Goal: Task Accomplishment & Management: Manage account settings

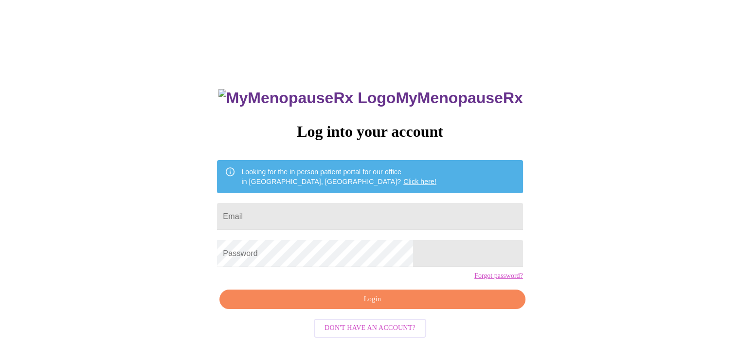
click at [391, 213] on input "Email" at bounding box center [370, 216] width 306 height 27
type input "[EMAIL_ADDRESS][DOMAIN_NAME]"
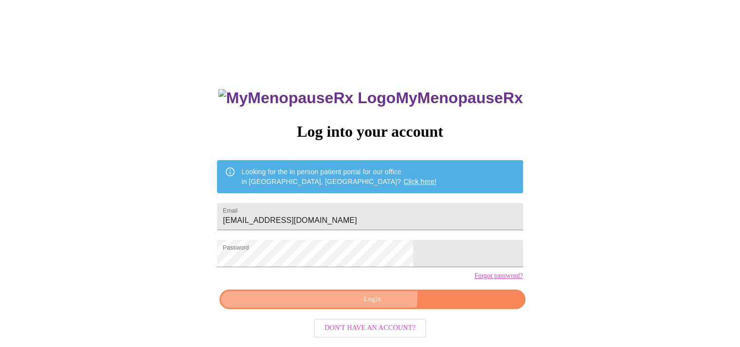
click at [356, 306] on span "Login" at bounding box center [372, 300] width 283 height 12
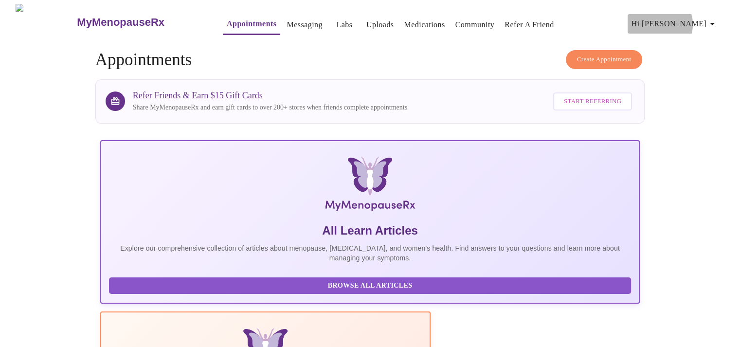
click at [705, 20] on span "Hi [PERSON_NAME]" at bounding box center [675, 24] width 87 height 14
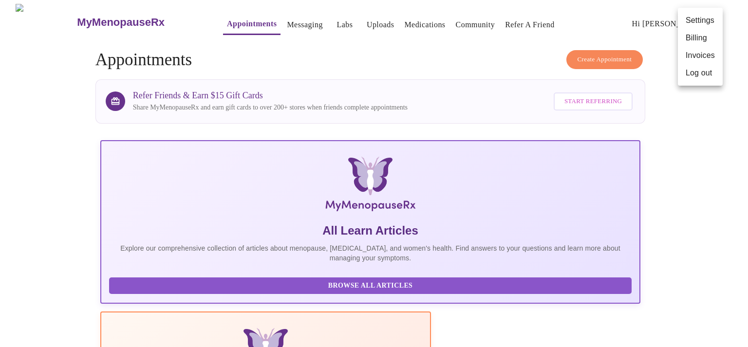
click at [703, 22] on li "Settings" at bounding box center [700, 21] width 45 height 18
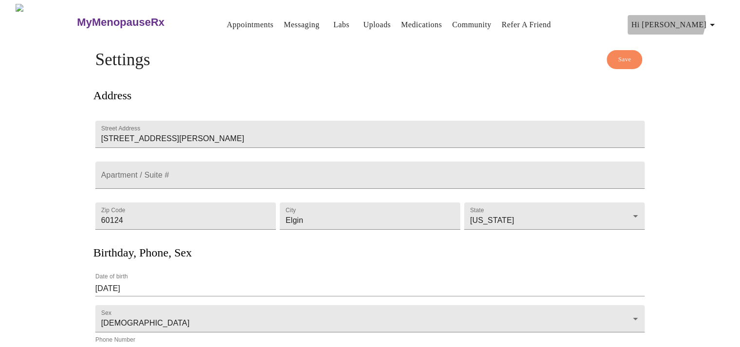
click at [711, 19] on icon "button" at bounding box center [713, 25] width 12 height 12
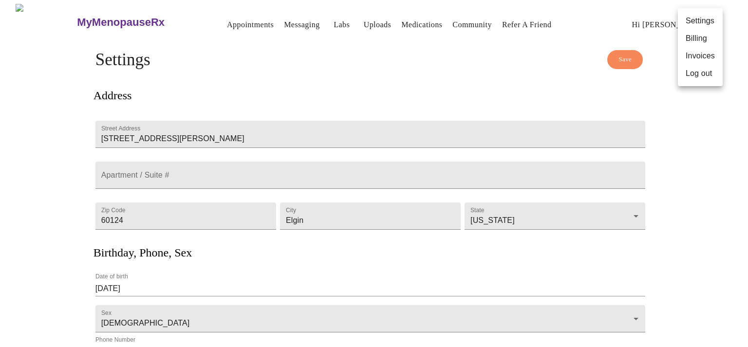
click at [234, 22] on div at bounding box center [374, 173] width 748 height 347
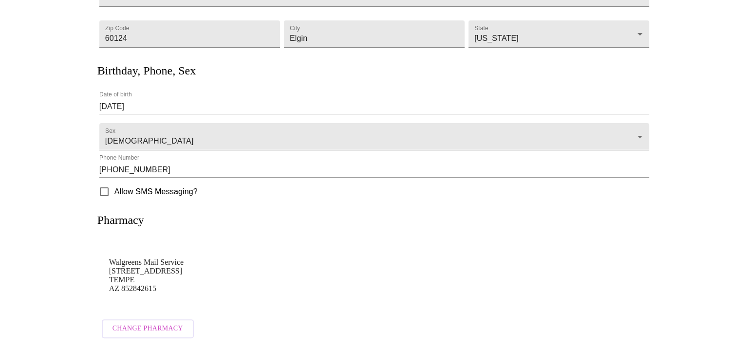
scroll to position [195, 0]
click at [160, 323] on span "Change Pharmacy" at bounding box center [144, 329] width 71 height 12
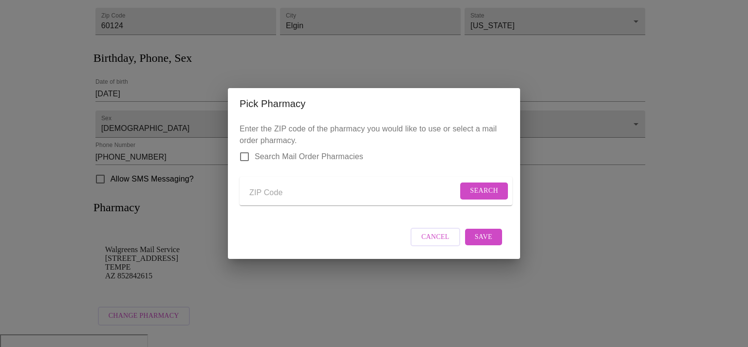
click at [280, 191] on input "Send a message to your care team" at bounding box center [353, 193] width 208 height 16
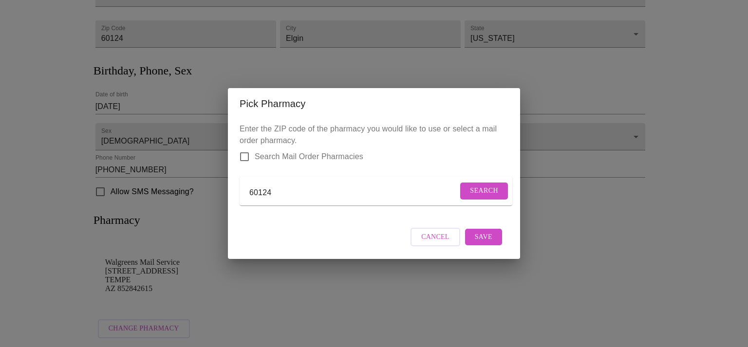
click at [488, 187] on span "Search" at bounding box center [484, 191] width 28 height 12
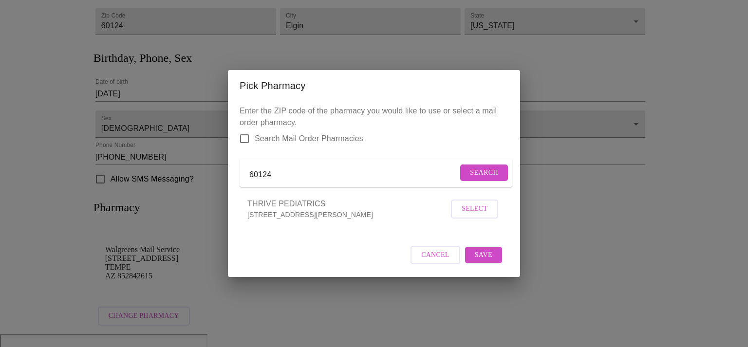
drag, startPoint x: 304, startPoint y: 171, endPoint x: 212, endPoint y: 172, distance: 91.5
click at [212, 172] on div "Pick Pharmacy Enter the ZIP code of the pharmacy you would like to use or selec…" at bounding box center [374, 173] width 748 height 347
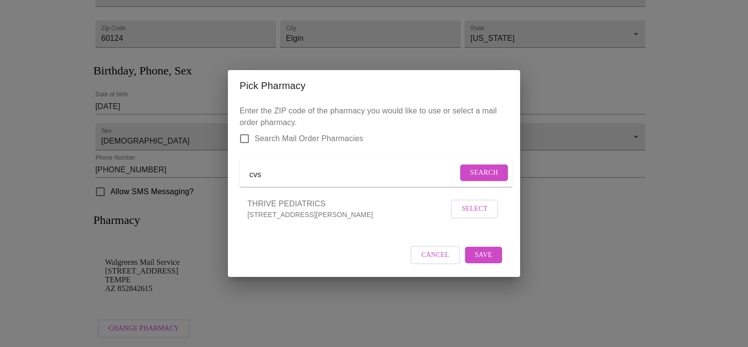
type input "cvs"
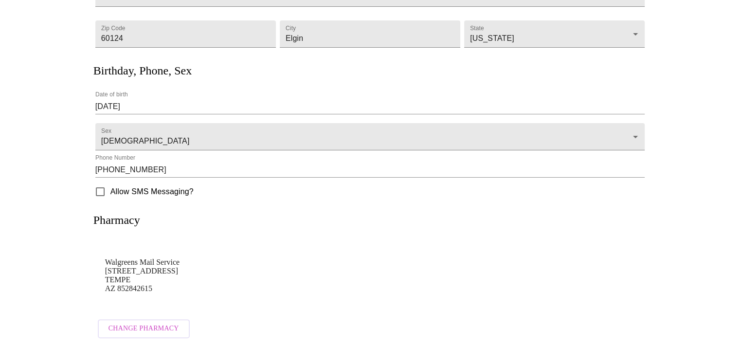
scroll to position [195, 0]
click at [137, 323] on span "Change Pharmacy" at bounding box center [144, 329] width 71 height 12
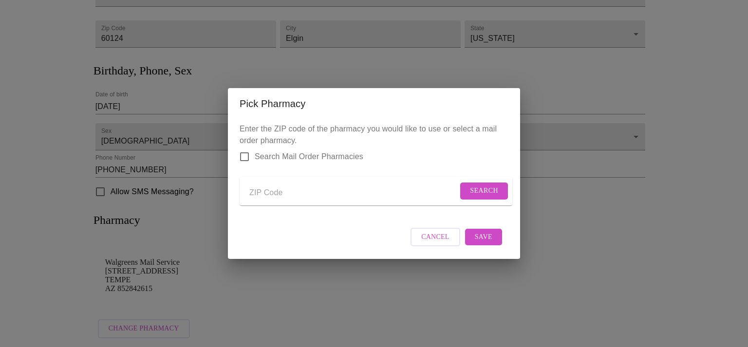
click at [282, 191] on input "Send a message to your care team" at bounding box center [353, 193] width 208 height 16
click at [485, 186] on span "Search" at bounding box center [484, 191] width 28 height 12
click at [379, 190] on input "cvs" at bounding box center [361, 193] width 225 height 16
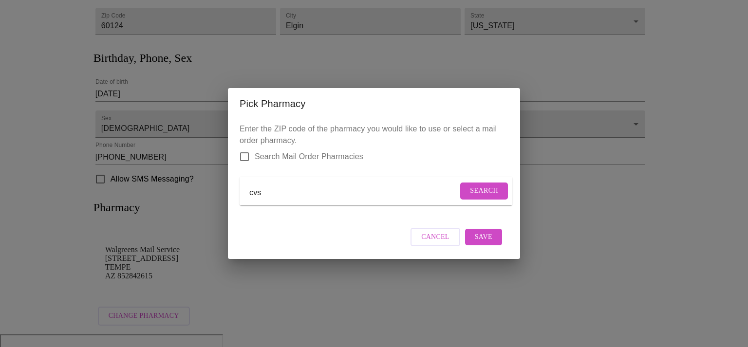
click at [304, 191] on input "cvs" at bounding box center [353, 193] width 208 height 16
type input "c"
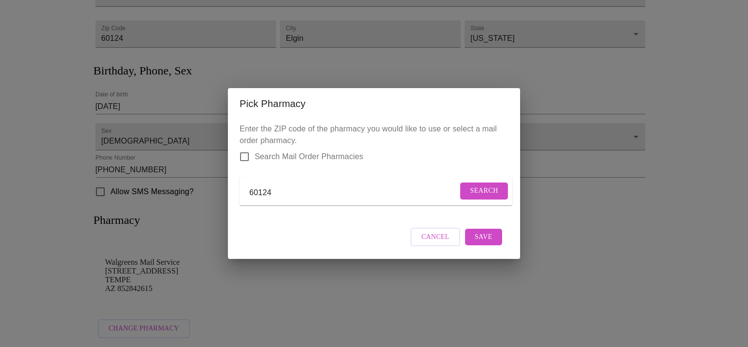
type input "60124"
click at [489, 186] on span "Search" at bounding box center [484, 191] width 28 height 12
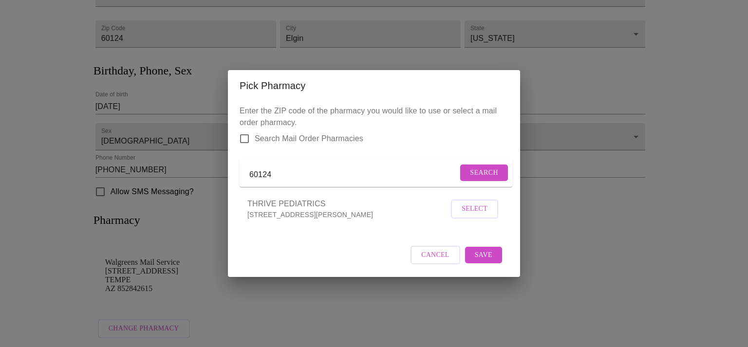
click at [346, 210] on span "THRIVE PEDIATRICS" at bounding box center [347, 204] width 201 height 12
click at [446, 261] on span "Cancel" at bounding box center [435, 255] width 28 height 12
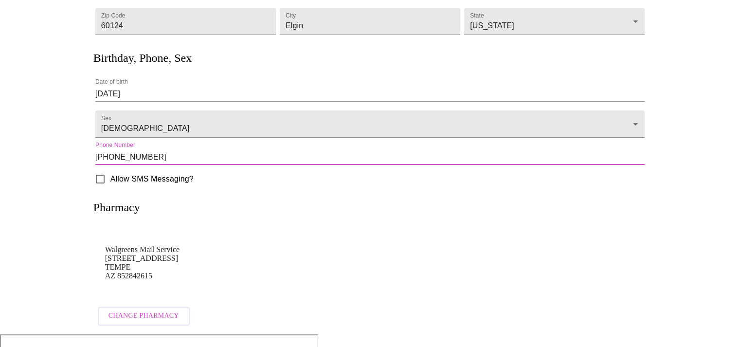
drag, startPoint x: 129, startPoint y: 155, endPoint x: 88, endPoint y: 156, distance: 41.4
click at [88, 156] on div "Save Settings Address Street Address 3027 Cookson ave Apartment / Suite # Zip C…" at bounding box center [370, 93] width 623 height 477
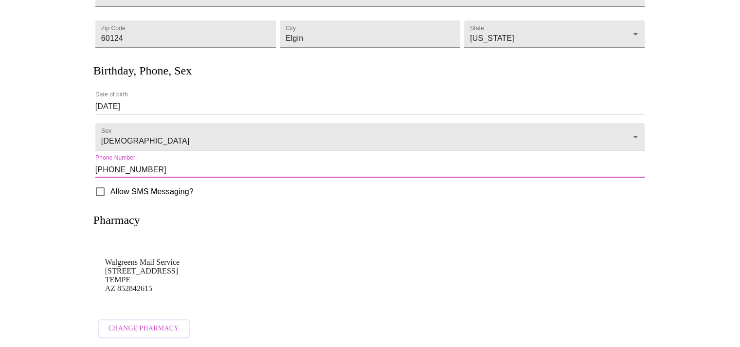
type input "(952) 215-6689"
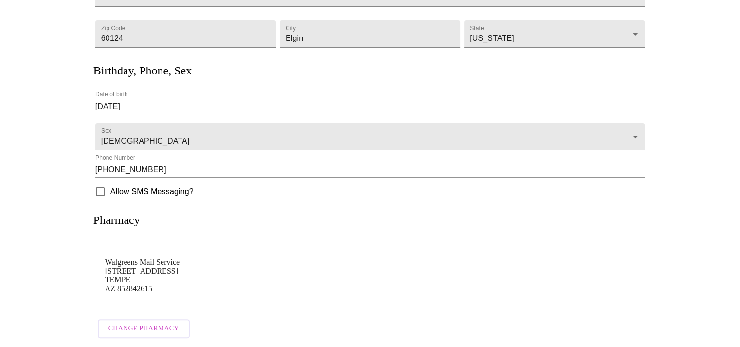
click at [207, 173] on div "Phone Number (952) 215-6689" at bounding box center [370, 165] width 554 height 27
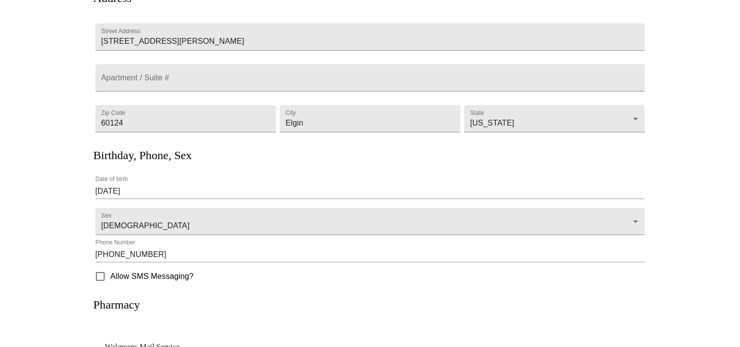
scroll to position [0, 0]
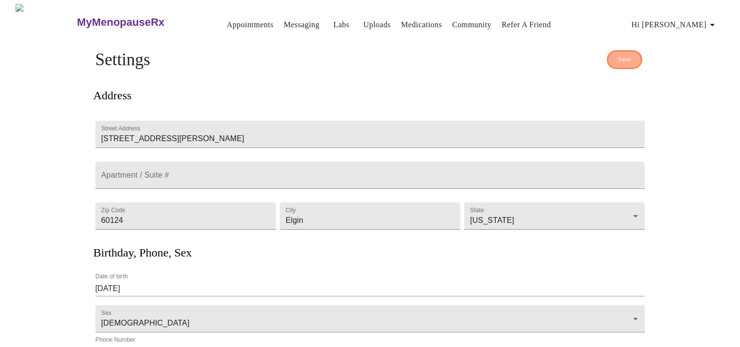
click at [630, 55] on span "Save" at bounding box center [624, 59] width 13 height 11
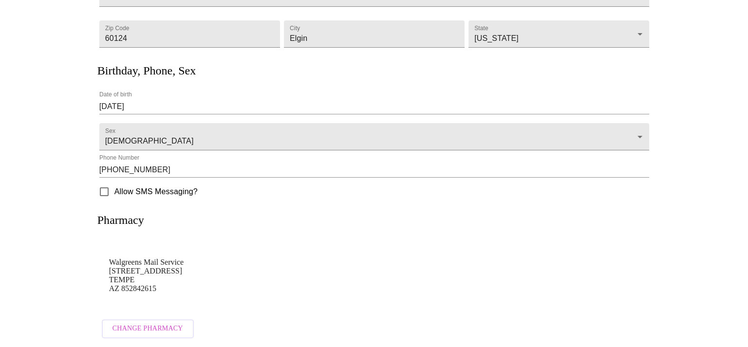
scroll to position [195, 0]
click at [132, 325] on span "Change Pharmacy" at bounding box center [144, 329] width 71 height 12
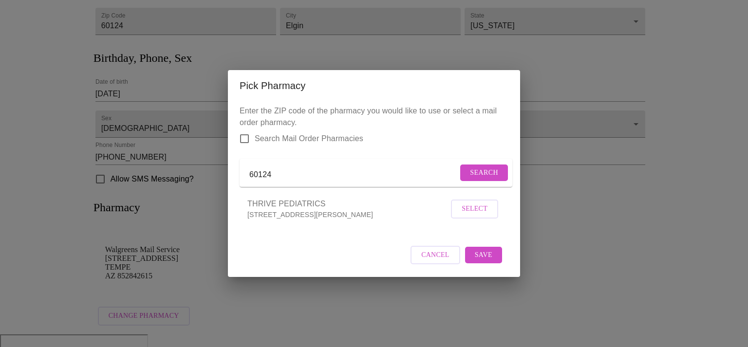
click at [309, 171] on input "60124" at bounding box center [353, 175] width 208 height 16
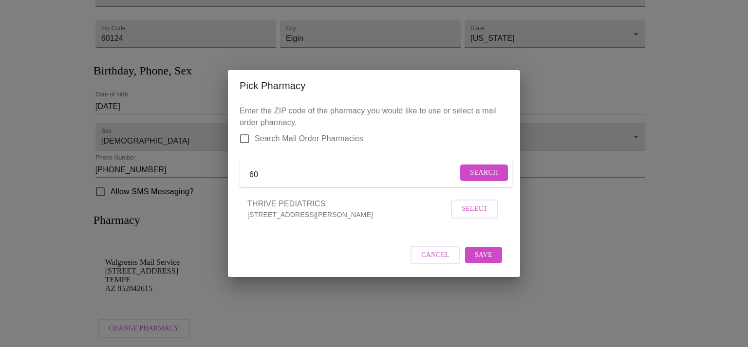
type input "6"
click at [245, 134] on input "Search Mail Order Pharmacies" at bounding box center [244, 139] width 20 height 20
checkbox input "true"
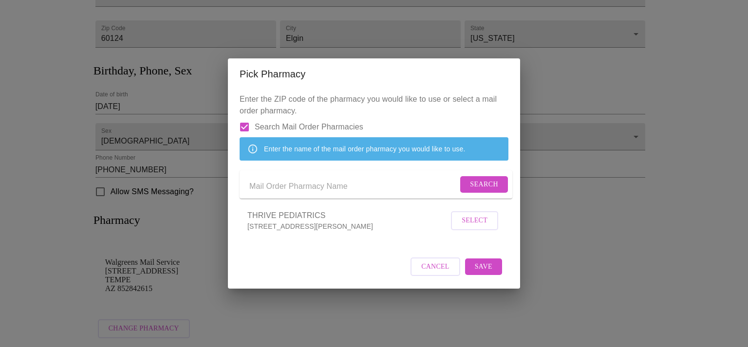
click at [283, 190] on input "Send a message to your care team" at bounding box center [353, 187] width 208 height 16
type input "cvs"
click at [484, 190] on span "Search" at bounding box center [484, 185] width 28 height 12
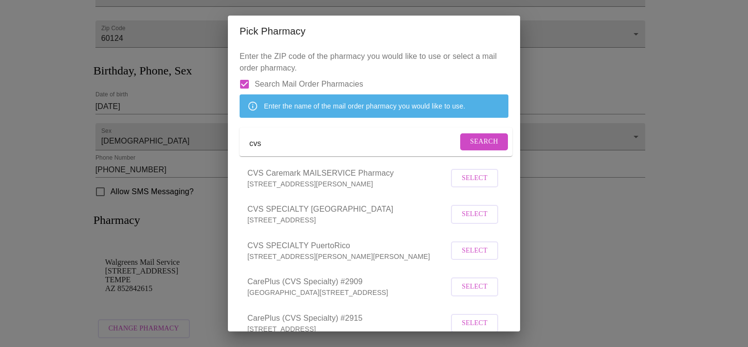
click at [471, 184] on span "Select" at bounding box center [474, 178] width 26 height 12
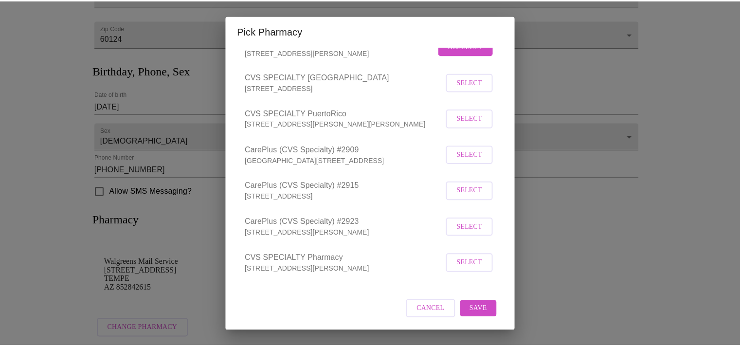
scroll to position [163, 0]
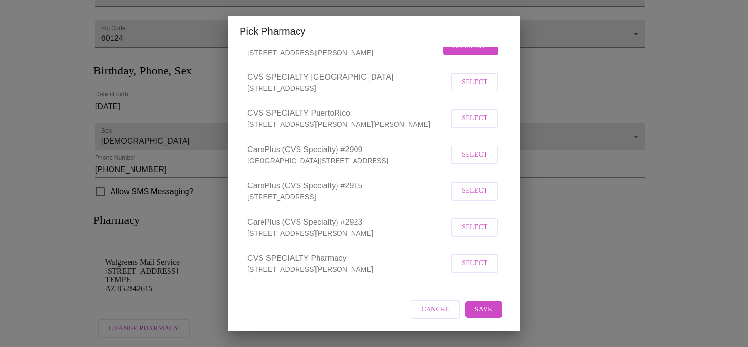
click at [480, 311] on span "Save" at bounding box center [484, 310] width 18 height 12
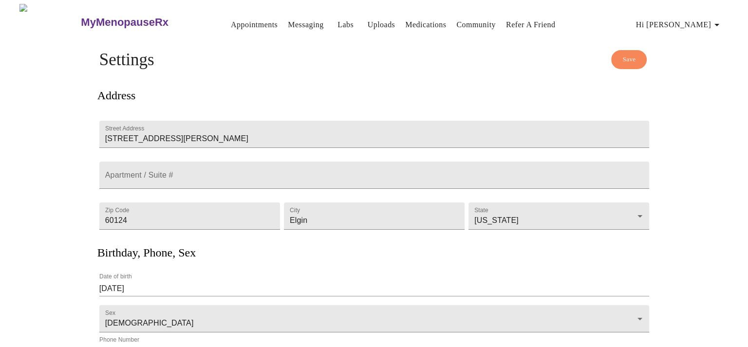
scroll to position [0, 0]
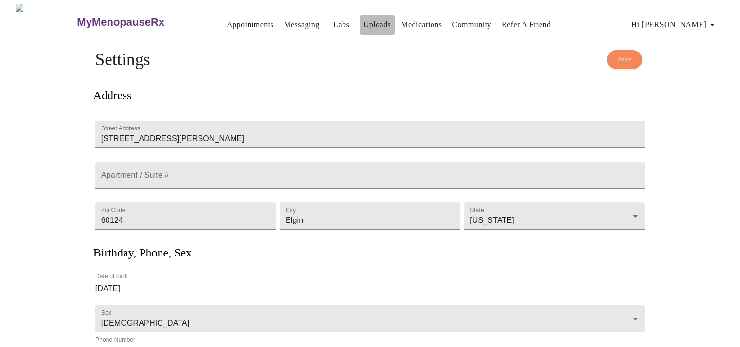
click at [364, 21] on link "Uploads" at bounding box center [378, 25] width 28 height 14
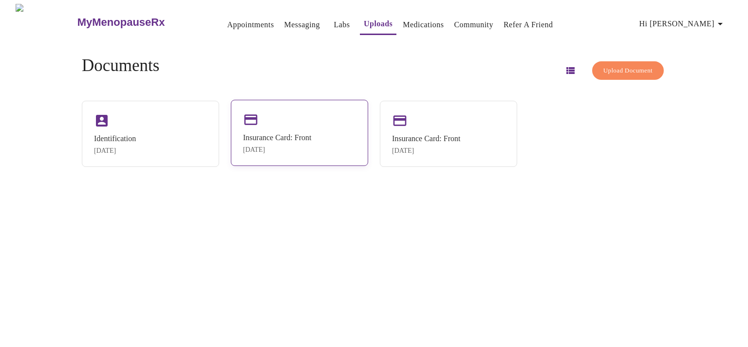
click at [291, 140] on div "Insurance Card: Front" at bounding box center [277, 137] width 68 height 9
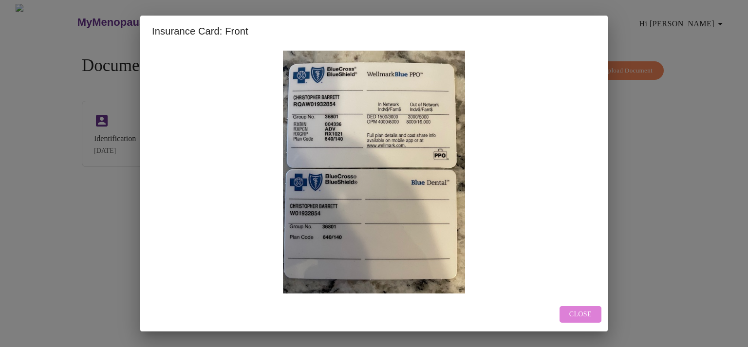
click at [591, 316] on span "Close" at bounding box center [580, 315] width 22 height 12
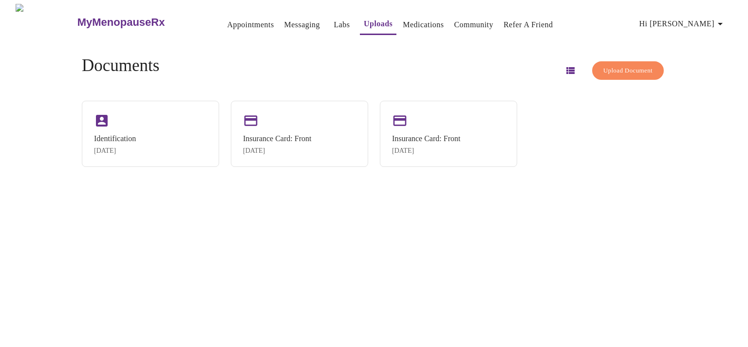
click at [606, 65] on span "Upload Document" at bounding box center [627, 70] width 49 height 11
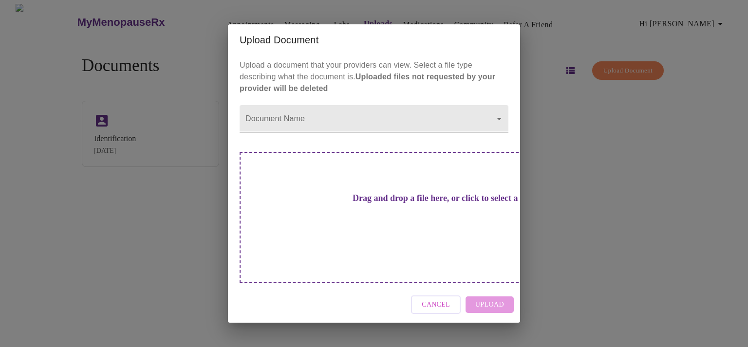
click at [502, 135] on body "MyMenopauseRx Appointments Messaging Labs Uploads Medications Community Refer a…" at bounding box center [374, 177] width 740 height 347
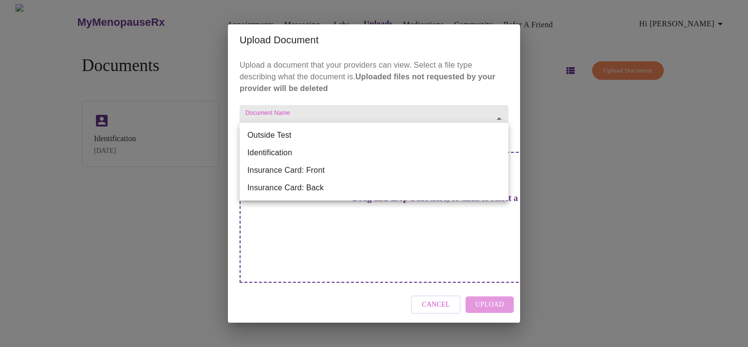
click at [481, 170] on li "Insurance Card: Front" at bounding box center [373, 171] width 269 height 18
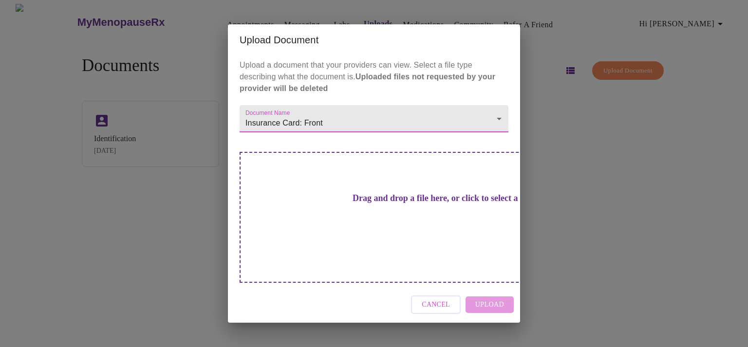
click at [351, 233] on div "Drag and drop a file here, or click to select a file" at bounding box center [441, 217] width 405 height 131
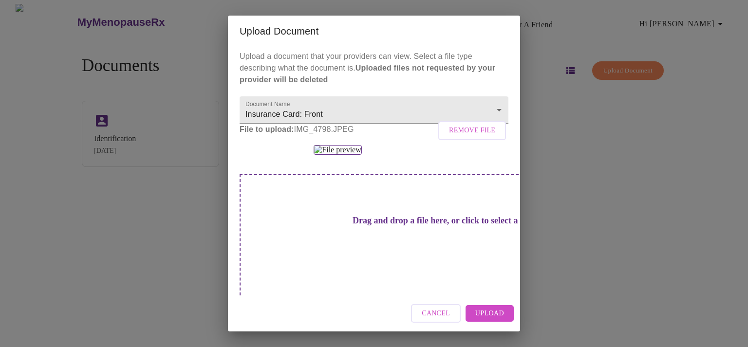
click at [501, 313] on span "Upload" at bounding box center [489, 314] width 29 height 12
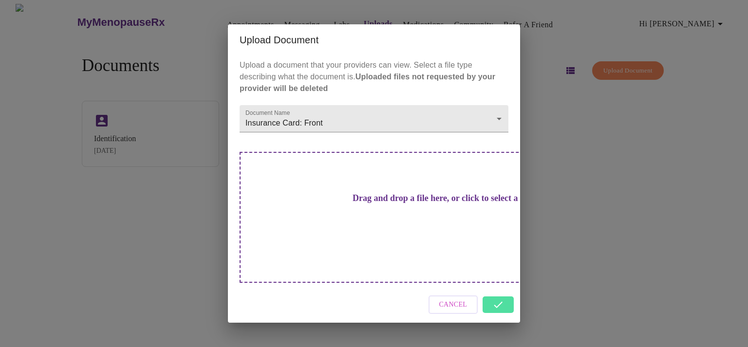
click at [402, 151] on div "Upload a document that your providers can view. Select a file type describing w…" at bounding box center [374, 170] width 292 height 231
click at [400, 145] on body "MyMenopauseRx Appointments Messaging Labs Uploads Medications Community Refer a…" at bounding box center [374, 177] width 740 height 347
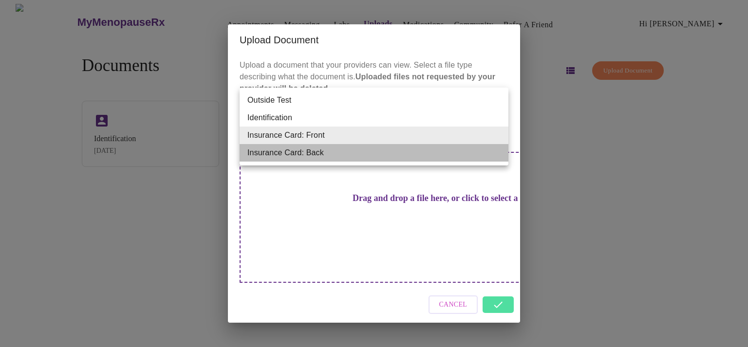
click at [397, 157] on li "Insurance Card: Back" at bounding box center [373, 153] width 269 height 18
type input "Insurance Card: Back"
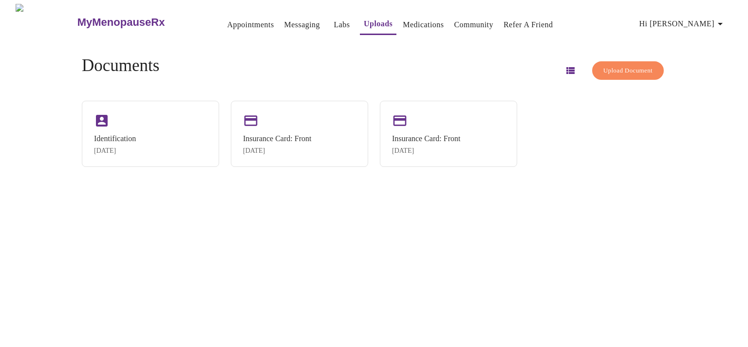
click at [390, 218] on div "MyMenopauseRx Appointments Messaging Labs Uploads Medications Community Refer a…" at bounding box center [374, 177] width 740 height 347
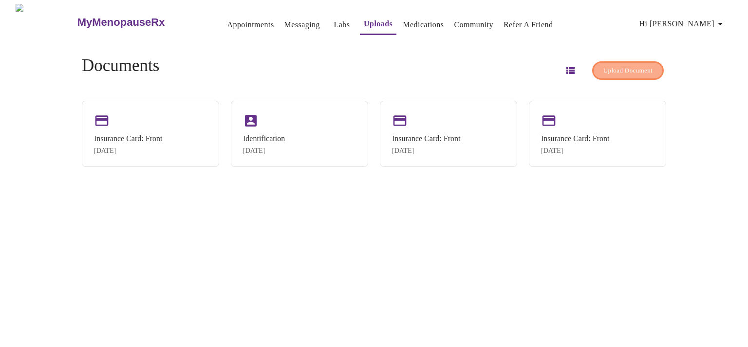
click at [612, 65] on span "Upload Document" at bounding box center [627, 70] width 49 height 11
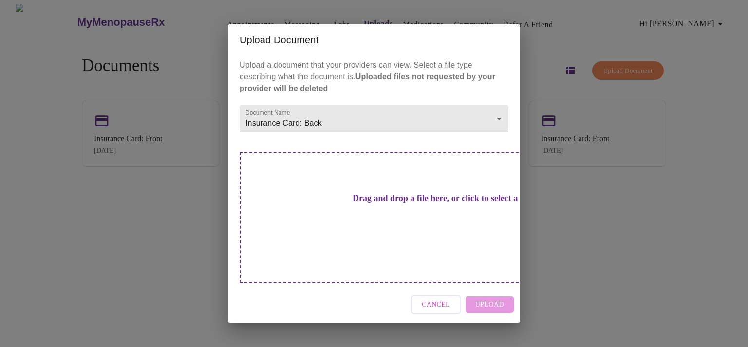
click at [391, 203] on h3 "Drag and drop a file here, or click to select a file" at bounding box center [442, 198] width 269 height 10
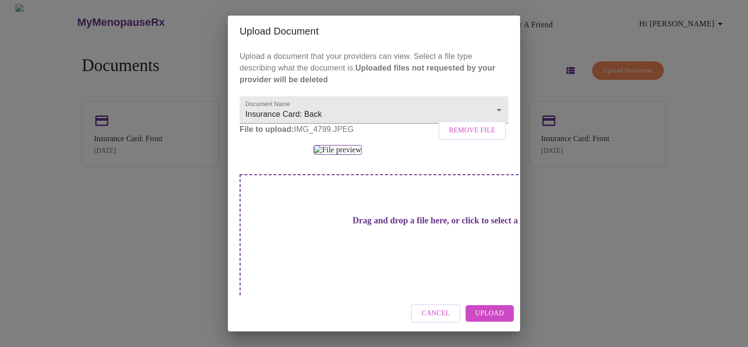
click at [486, 311] on span "Upload" at bounding box center [489, 314] width 29 height 12
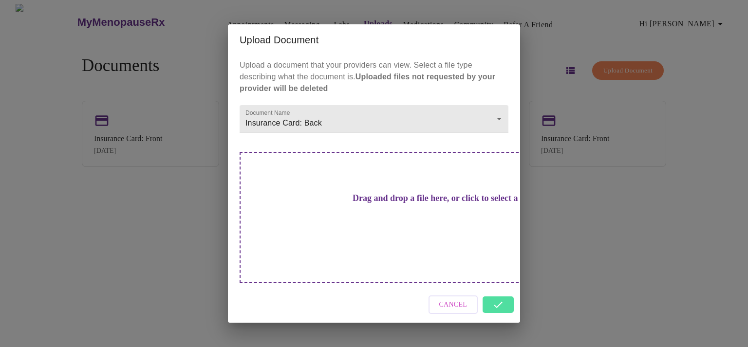
click at [496, 289] on div "Cancel" at bounding box center [374, 305] width 292 height 37
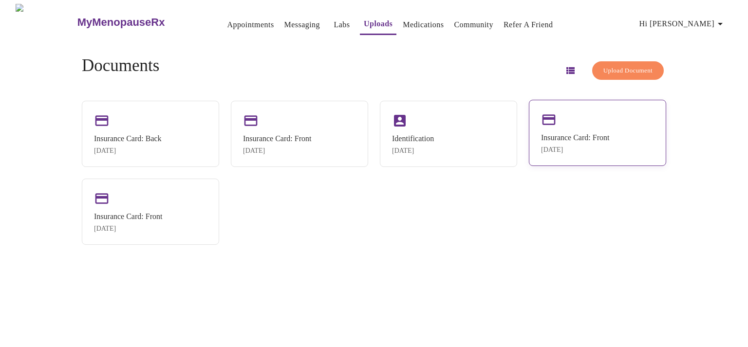
drag, startPoint x: 591, startPoint y: 141, endPoint x: 615, endPoint y: 156, distance: 28.5
click at [615, 156] on div "Insurance Card: Front Feb 26, 2025" at bounding box center [597, 133] width 137 height 66
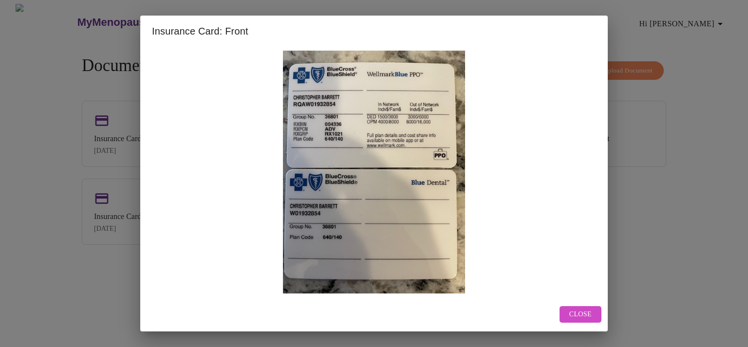
click at [693, 192] on div "Insurance Card: Front Close" at bounding box center [374, 173] width 748 height 347
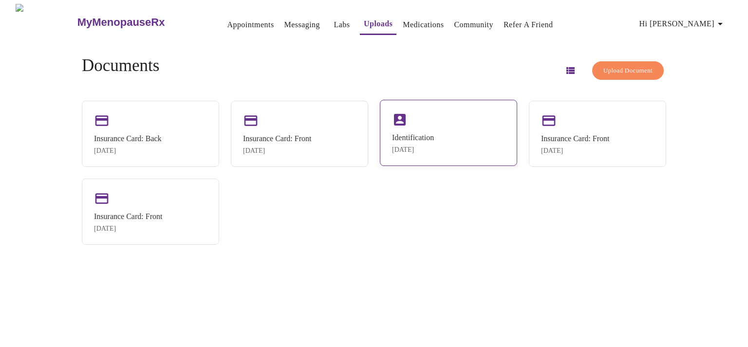
click at [480, 155] on div "Identification Feb 26, 2025" at bounding box center [448, 133] width 137 height 66
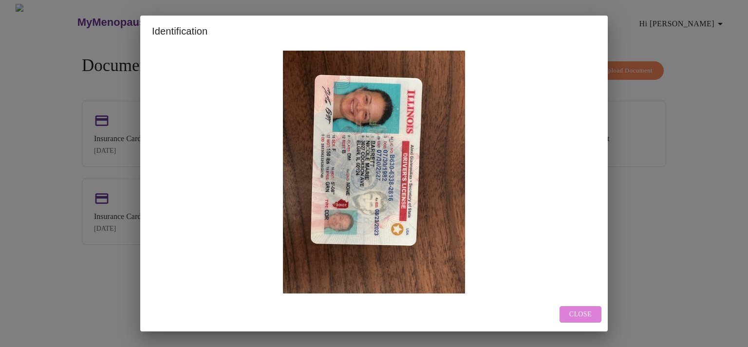
click at [586, 315] on span "Close" at bounding box center [580, 315] width 22 height 12
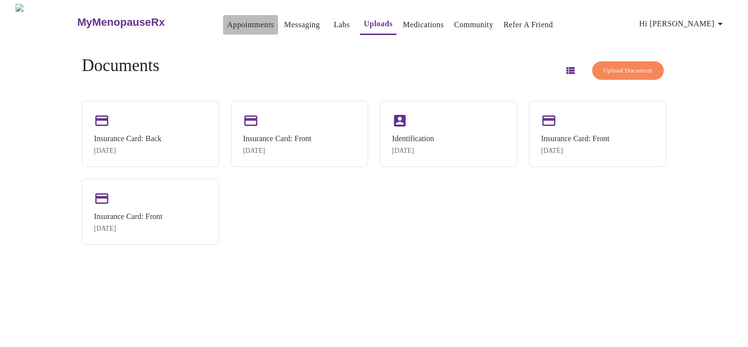
click at [242, 19] on link "Appointments" at bounding box center [250, 25] width 47 height 14
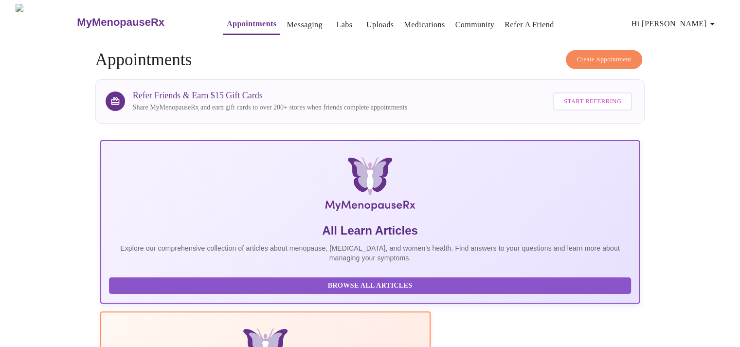
click at [623, 54] on span "Create Appointment" at bounding box center [604, 59] width 55 height 11
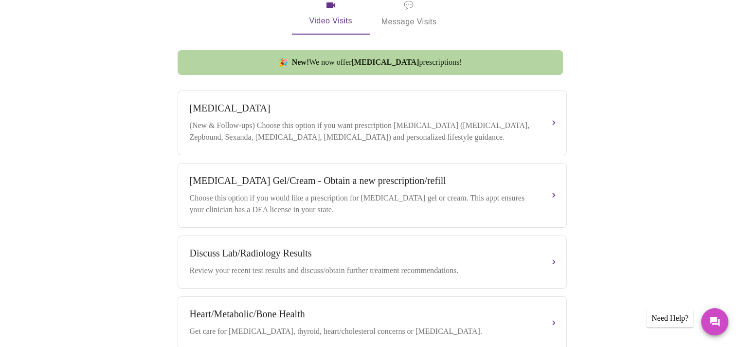
scroll to position [129, 0]
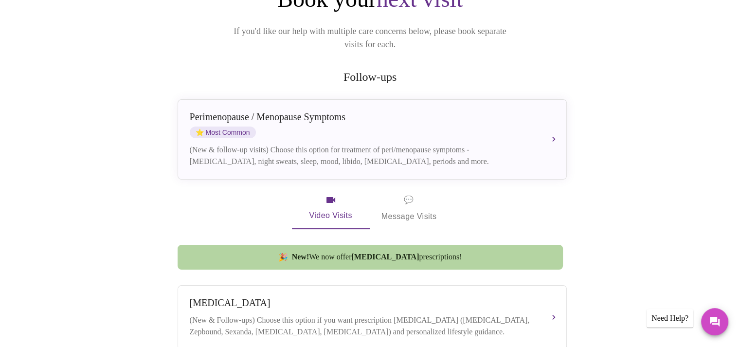
click at [437, 76] on div "Book your next visit If you'd like our help with multiple care concerns below, …" at bounding box center [370, 331] width 389 height 693
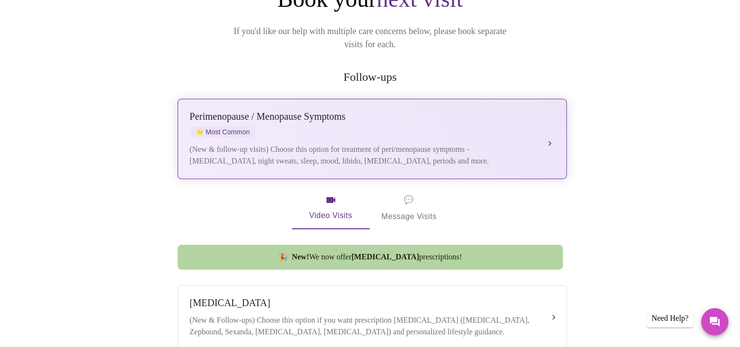
click at [449, 111] on div "Perimenopause / Menopause Symptoms" at bounding box center [363, 116] width 346 height 11
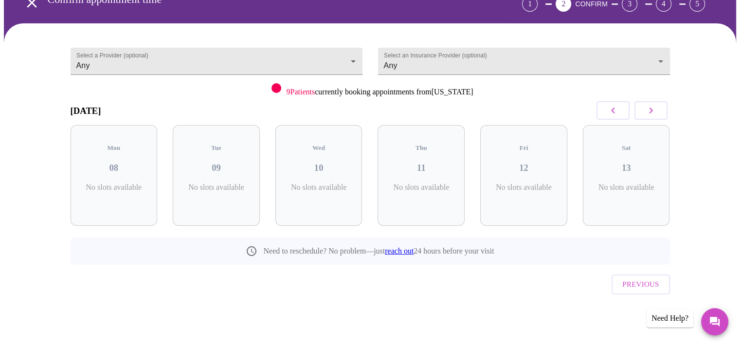
scroll to position [36, 0]
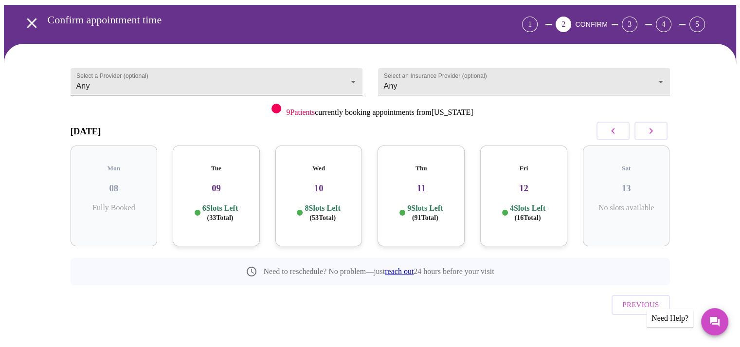
click at [354, 75] on body "MyMenopauseRx Appointments Messaging Labs Uploads Medications Community Refer a…" at bounding box center [370, 165] width 733 height 395
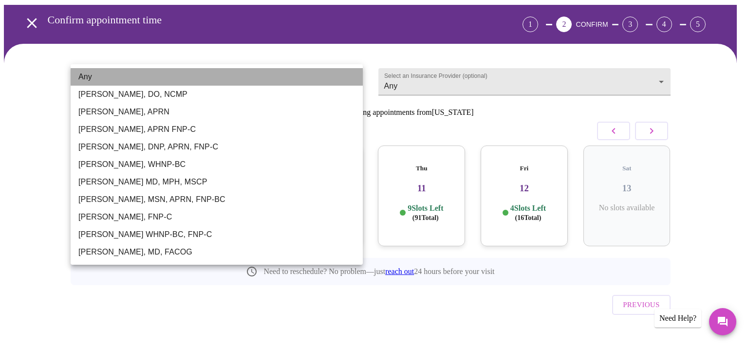
click at [354, 75] on li "Any" at bounding box center [217, 77] width 292 height 18
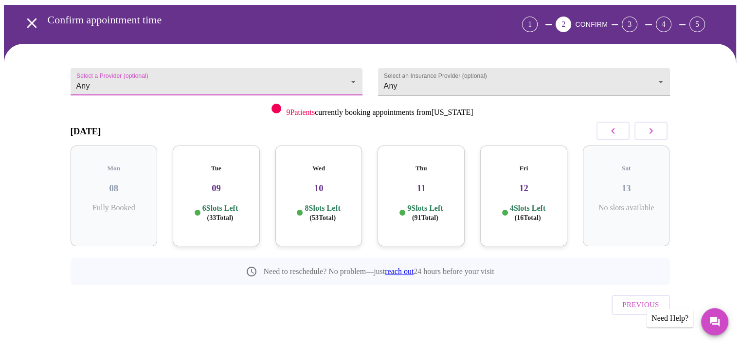
click at [479, 70] on body "MyMenopauseRx Appointments Messaging Labs Uploads Medications Community Refer a…" at bounding box center [370, 165] width 733 height 395
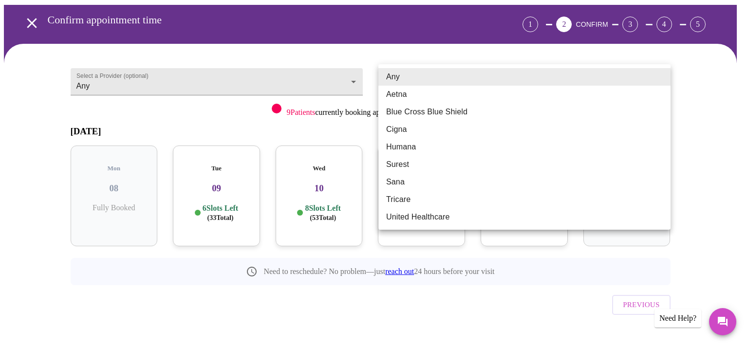
click at [483, 111] on li "Blue Cross Blue Shield" at bounding box center [524, 112] width 292 height 18
type input "Blue Cross Blue Shield"
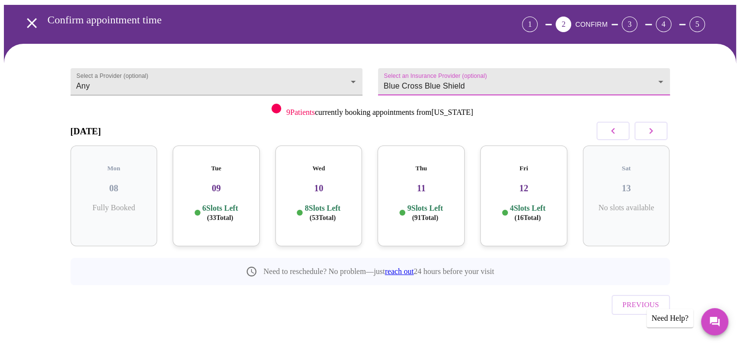
click at [660, 129] on button "button" at bounding box center [651, 131] width 33 height 18
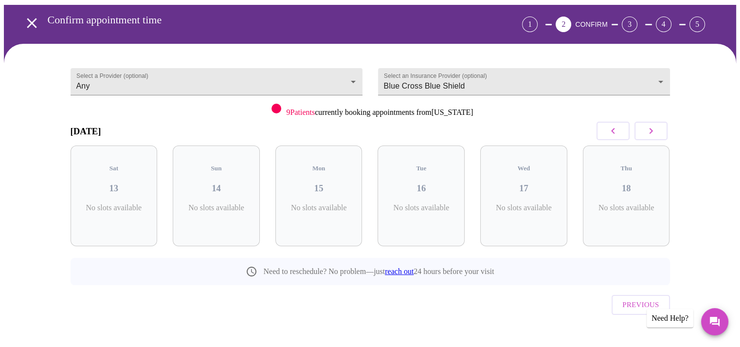
click at [660, 129] on button "button" at bounding box center [651, 131] width 33 height 18
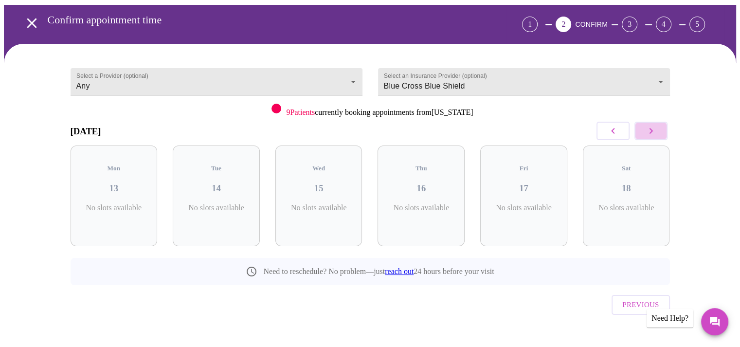
click at [660, 129] on button "button" at bounding box center [651, 131] width 33 height 18
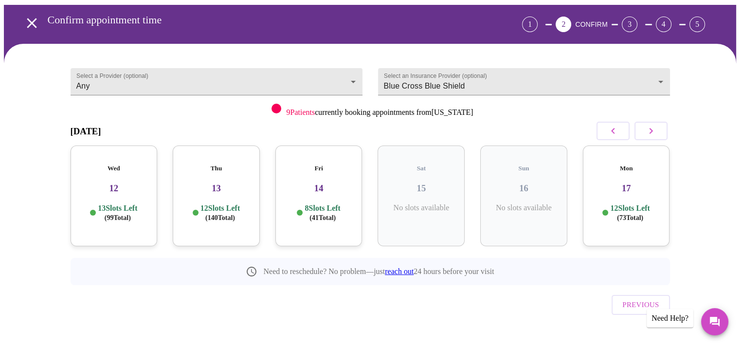
click at [142, 183] on h3 "12" at bounding box center [114, 188] width 72 height 11
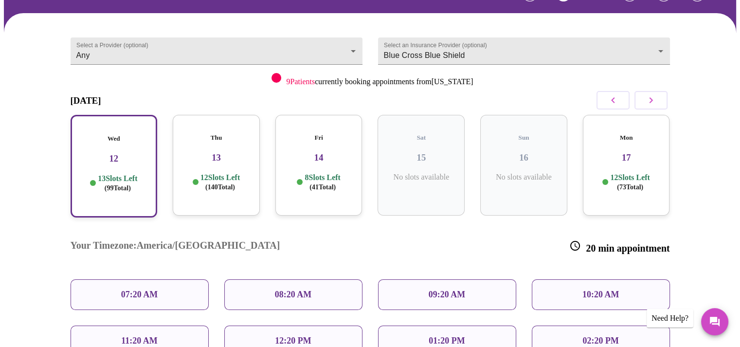
scroll to position [0, 0]
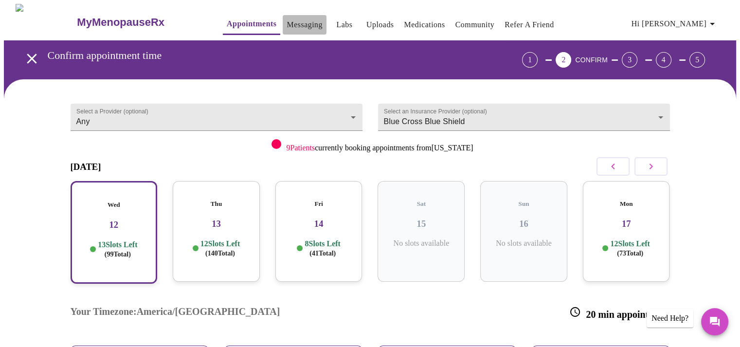
click at [287, 25] on link "Messaging" at bounding box center [305, 25] width 36 height 14
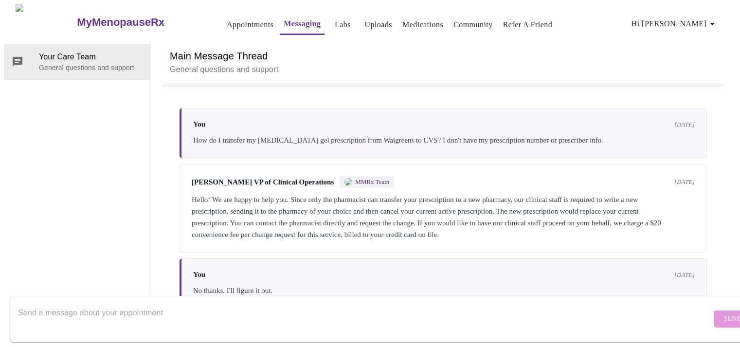
scroll to position [25, 0]
click at [330, 300] on div at bounding box center [365, 318] width 694 height 37
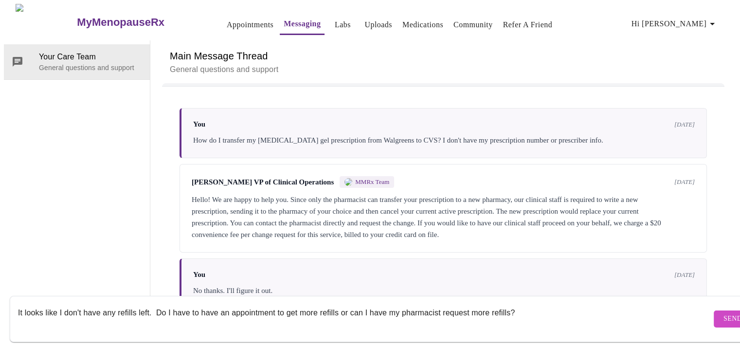
click at [18, 304] on textarea "It looks like I don't have any refills left. Do I have to have an appointment t…" at bounding box center [365, 318] width 694 height 31
click at [331, 303] on textarea "I just picked up my medicine. Everything is fine but it looks like I don't have…" at bounding box center [365, 318] width 694 height 31
drag, startPoint x: 202, startPoint y: 304, endPoint x: 0, endPoint y: 310, distance: 201.6
click at [4, 309] on div "MyMenopauseRx Appointments Messaging Labs Uploads Medications Community Refer a…" at bounding box center [370, 156] width 733 height 305
type textarea "It looks like I don't have any refills left. Do I have to have an appointment t…"
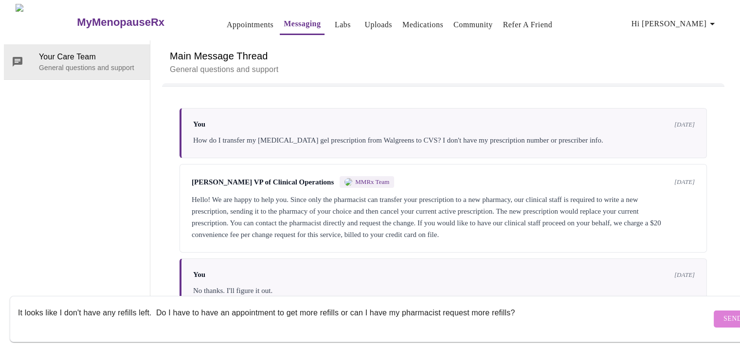
click at [724, 313] on span "Send" at bounding box center [733, 319] width 18 height 12
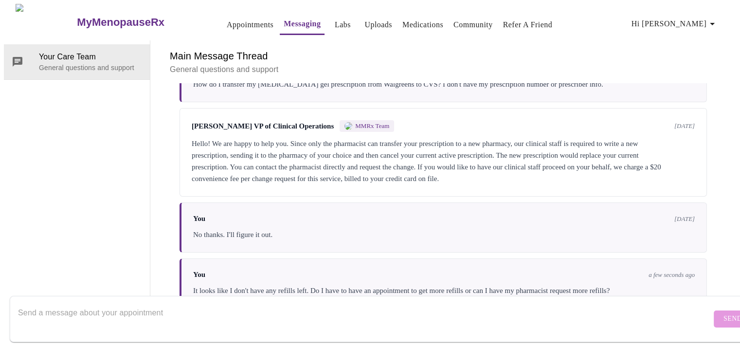
scroll to position [84, 0]
